Goal: Task Accomplishment & Management: Complete application form

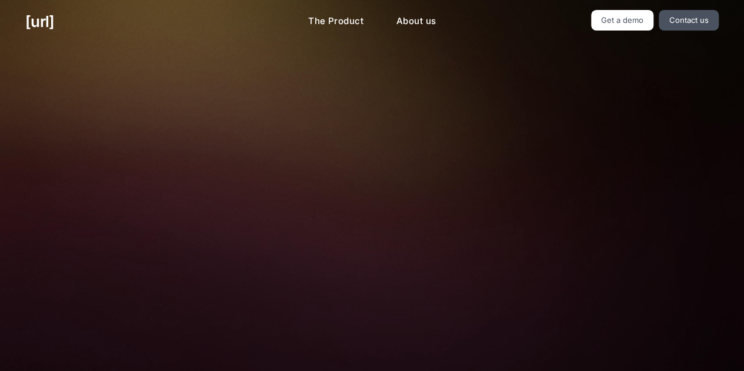
click at [457, 192] on img at bounding box center [372, 263] width 390 height 263
drag, startPoint x: 273, startPoint y: 34, endPoint x: 212, endPoint y: 21, distance: 62.5
click at [212, 21] on div "black.ai The Product About us Get a demo Contact us" at bounding box center [372, 21] width 744 height 43
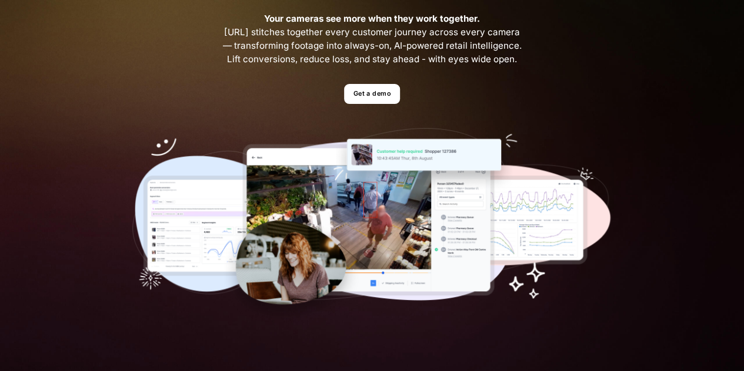
scroll to position [122, 0]
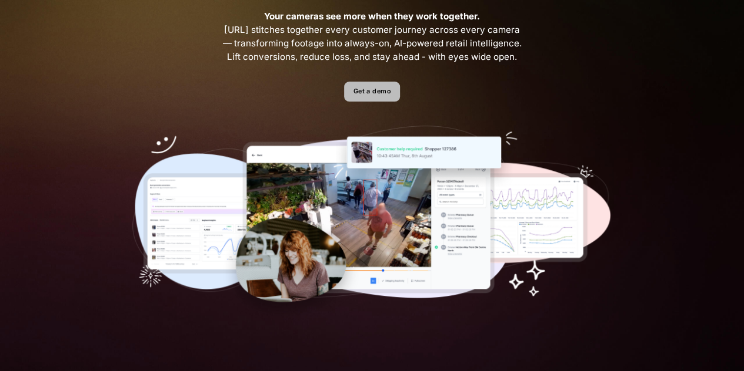
click at [380, 91] on link "Get a demo" at bounding box center [372, 92] width 56 height 21
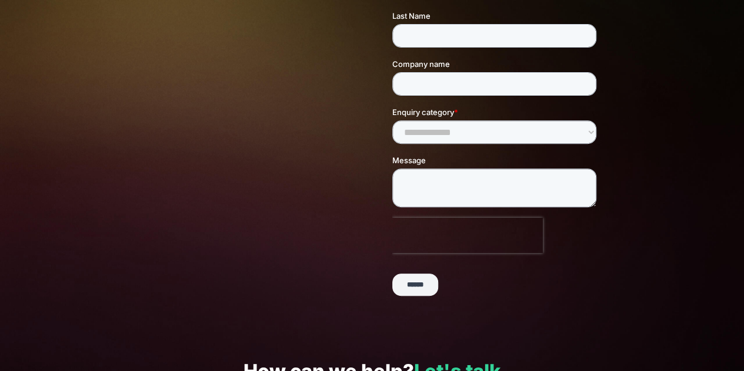
scroll to position [184, 0]
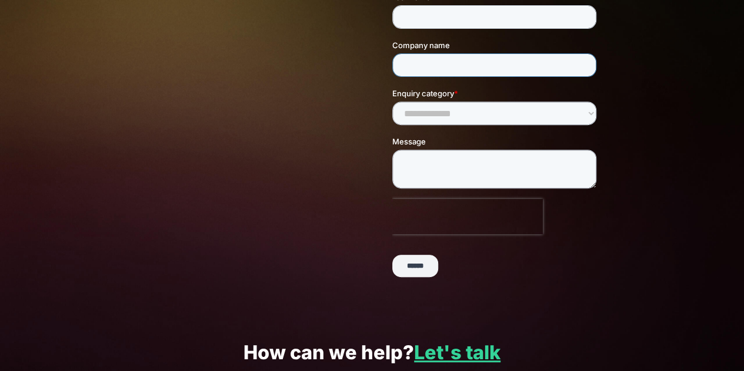
click at [426, 63] on input "Company name" at bounding box center [494, 66] width 204 height 24
